Goal: Find specific page/section: Find specific page/section

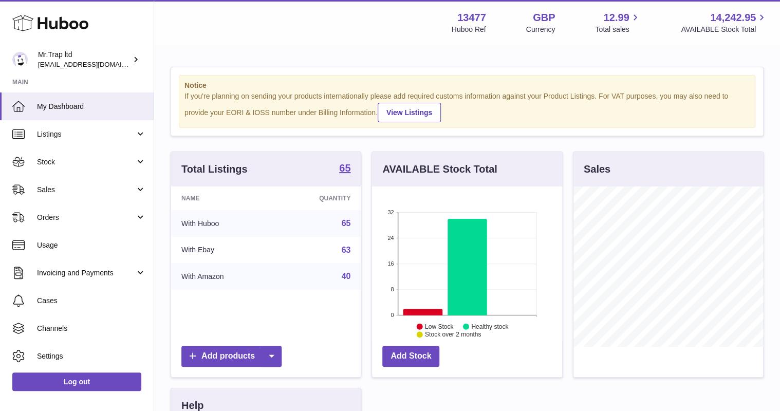
click at [70, 195] on link "Sales" at bounding box center [77, 190] width 154 height 28
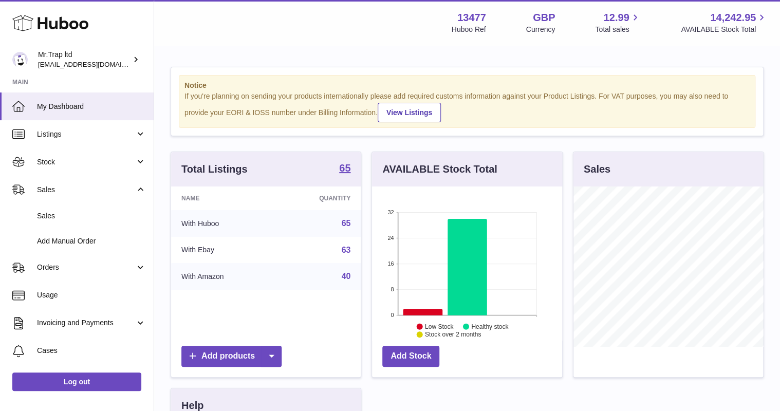
click at [79, 211] on span "Sales" at bounding box center [91, 216] width 109 height 10
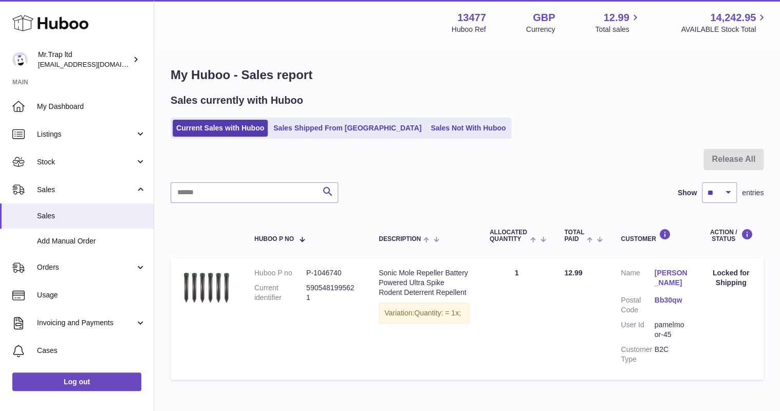
click at [409, 137] on ul "Current Sales with Huboo Sales Shipped From Huboo Sales Not With Huboo" at bounding box center [341, 128] width 341 height 21
click at [427, 127] on link "Sales Not With Huboo" at bounding box center [468, 128] width 82 height 17
